Goal: Task Accomplishment & Management: Manage account settings

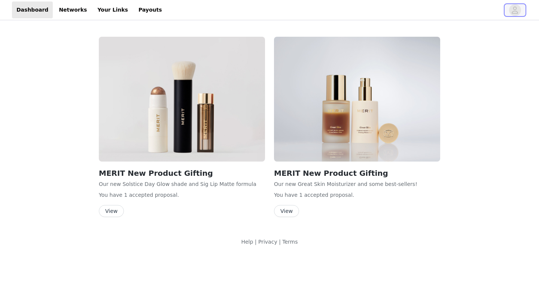
click at [510, 11] on span "button" at bounding box center [515, 10] width 12 height 12
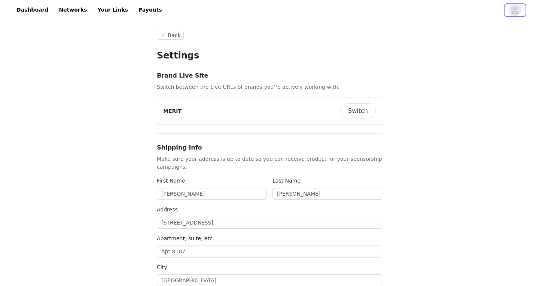
type input "+1 ([GEOGRAPHIC_DATA])"
click at [358, 113] on button "Switch" at bounding box center [358, 110] width 36 height 15
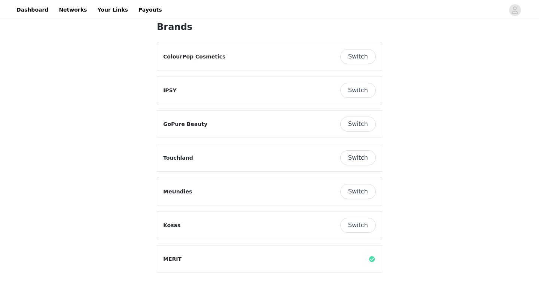
scroll to position [56, 0]
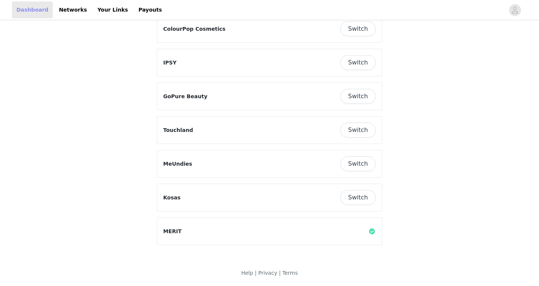
click at [32, 7] on link "Dashboard" at bounding box center [32, 9] width 41 height 17
